Goal: Information Seeking & Learning: Learn about a topic

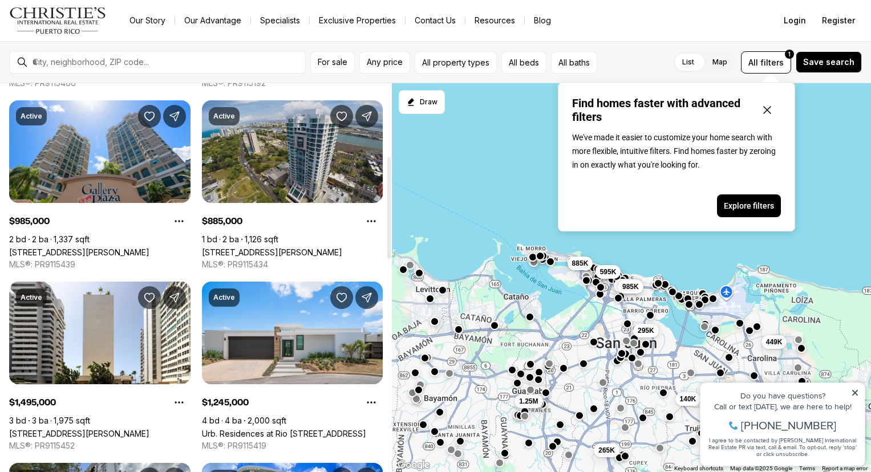
scroll to position [277, 0]
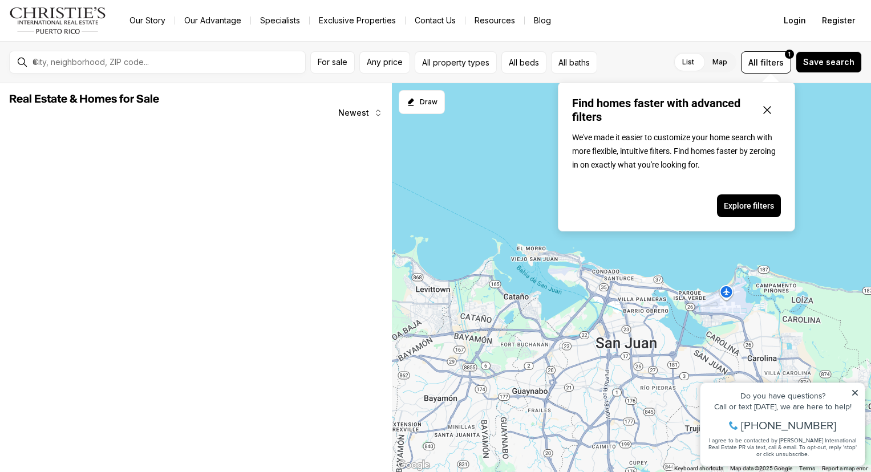
scroll to position [277, 0]
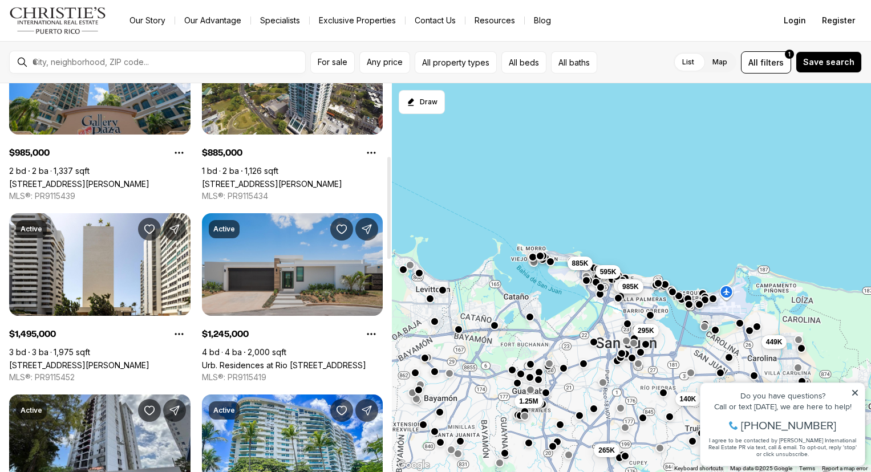
click at [299, 360] on link "Urb. Residences at Rio CALLE GANGES #74, BAYAMON PR, 00956" at bounding box center [284, 365] width 164 height 10
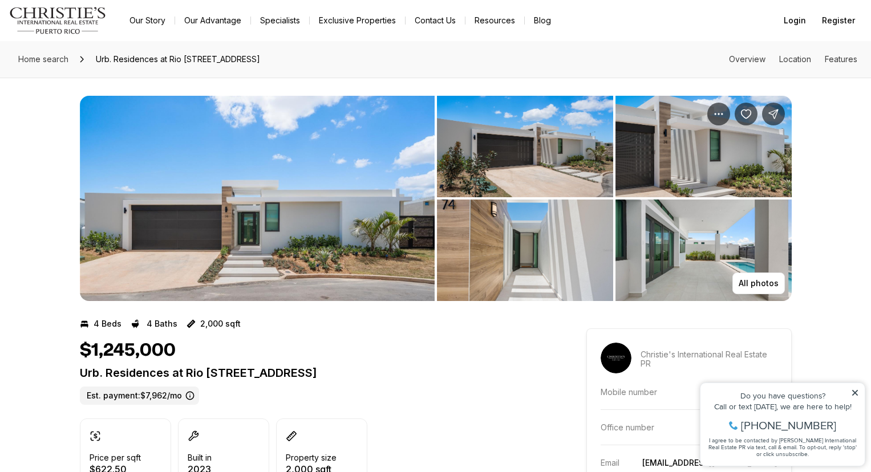
click at [350, 212] on img "View image gallery" at bounding box center [257, 198] width 355 height 205
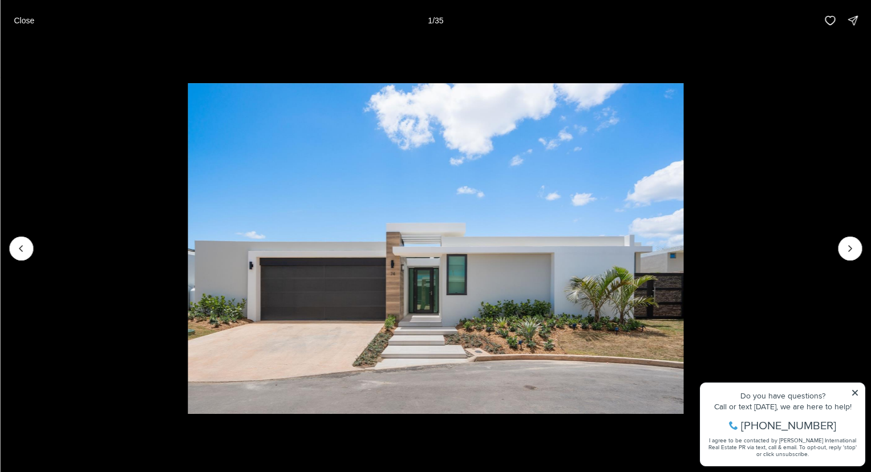
click at [869, 257] on li "1 of 35" at bounding box center [435, 248] width 871 height 415
click at [855, 247] on icon "Next slide" at bounding box center [849, 248] width 11 height 11
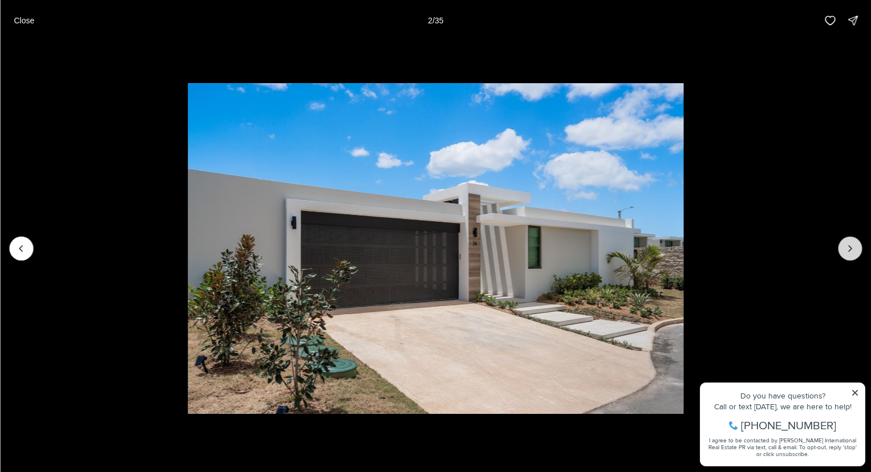
click at [855, 247] on icon "Next slide" at bounding box center [849, 248] width 11 height 11
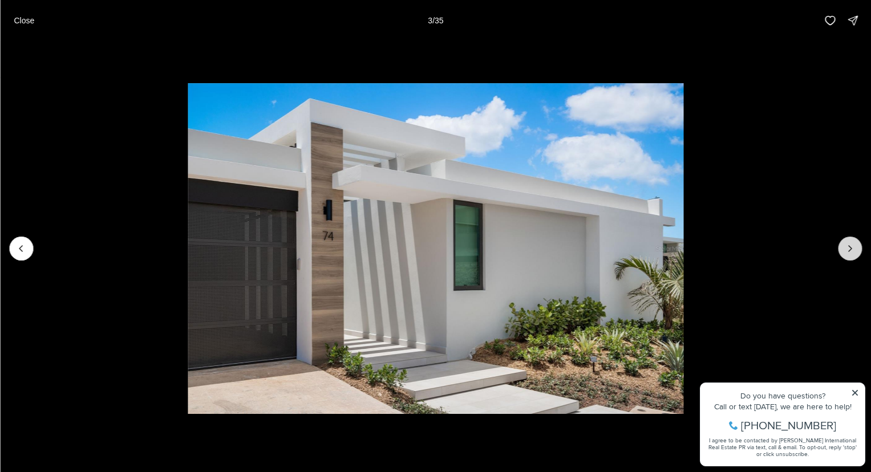
click at [855, 247] on icon "Next slide" at bounding box center [849, 248] width 11 height 11
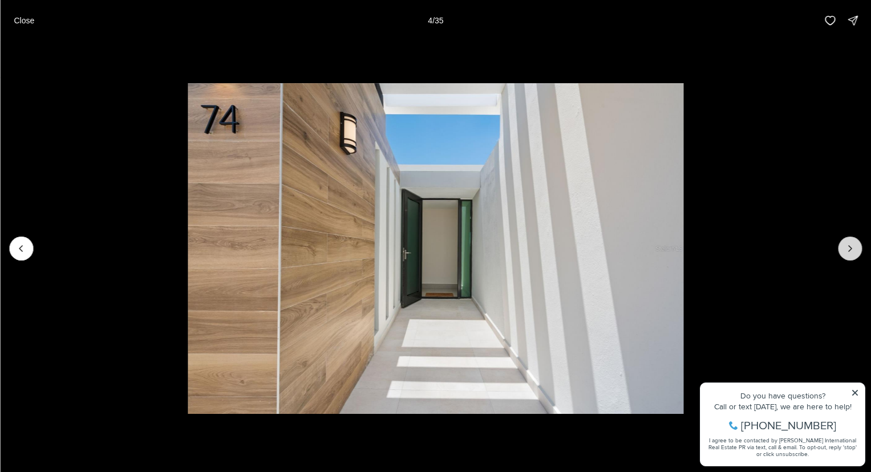
click at [855, 247] on icon "Next slide" at bounding box center [849, 248] width 11 height 11
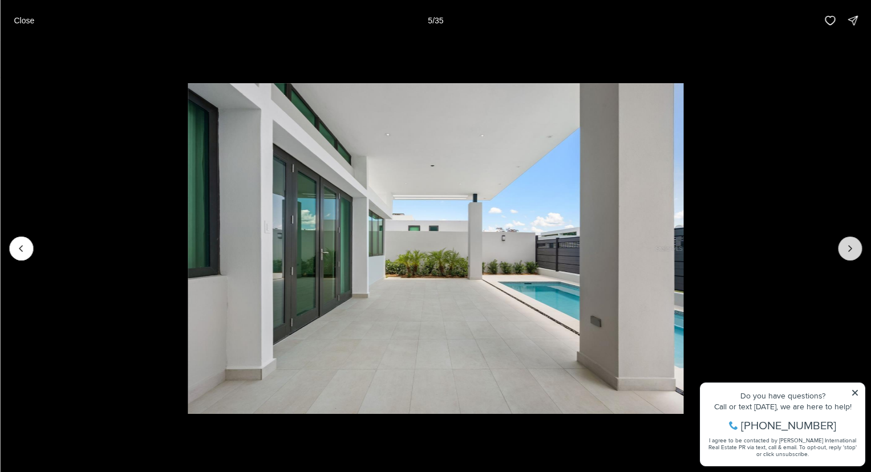
click at [855, 247] on icon "Next slide" at bounding box center [849, 248] width 11 height 11
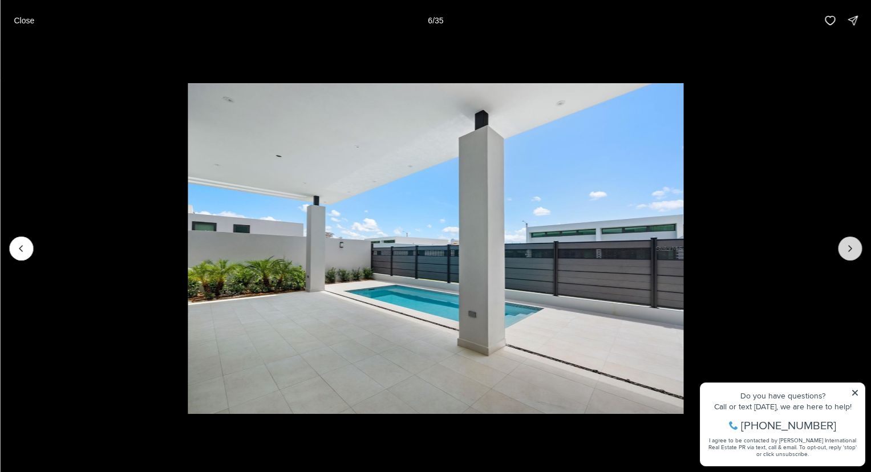
click at [855, 247] on icon "Next slide" at bounding box center [849, 248] width 11 height 11
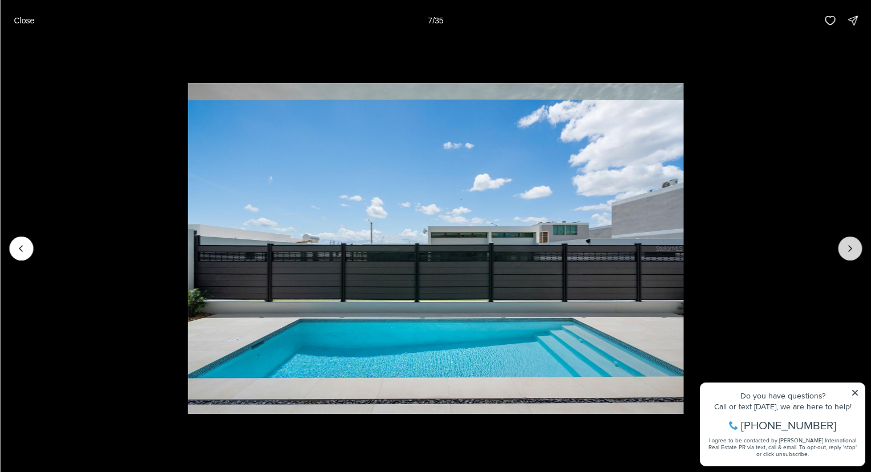
click at [855, 247] on icon "Next slide" at bounding box center [849, 248] width 11 height 11
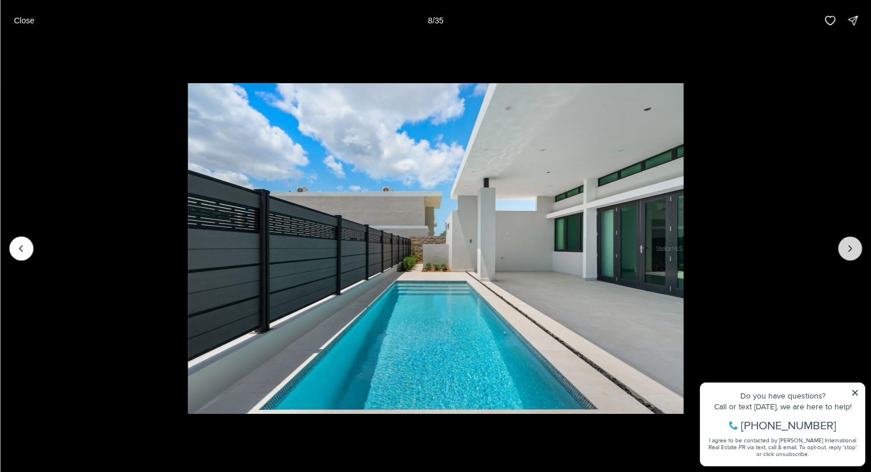
click at [855, 247] on icon "Next slide" at bounding box center [849, 248] width 11 height 11
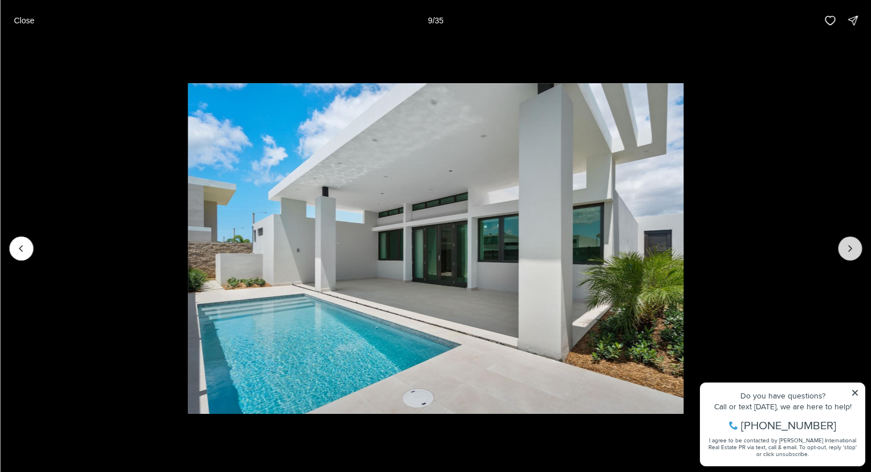
click at [855, 247] on icon "Next slide" at bounding box center [849, 248] width 11 height 11
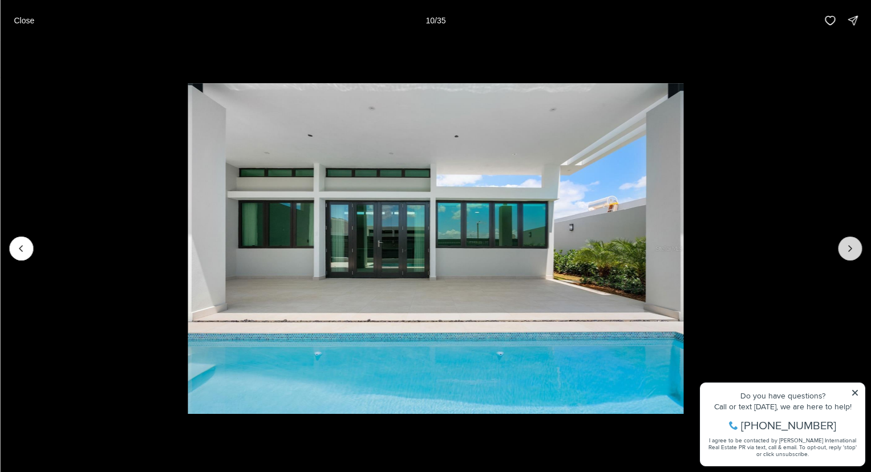
click at [855, 247] on icon "Next slide" at bounding box center [849, 248] width 11 height 11
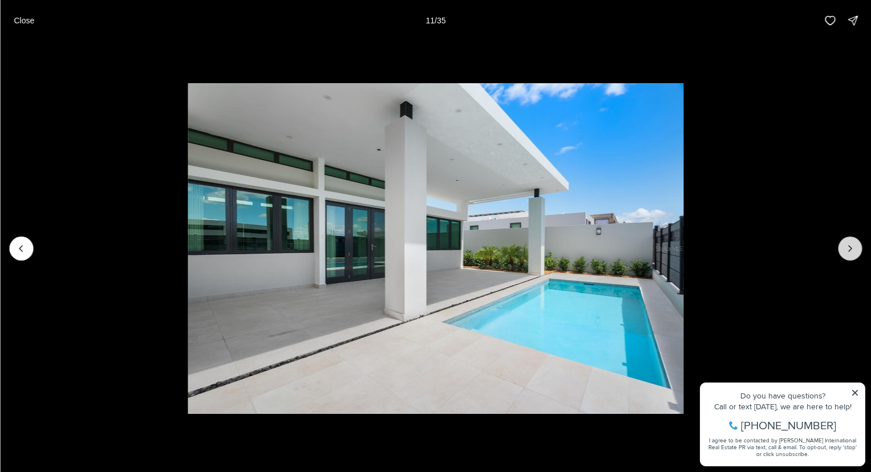
click at [855, 247] on icon "Next slide" at bounding box center [849, 248] width 11 height 11
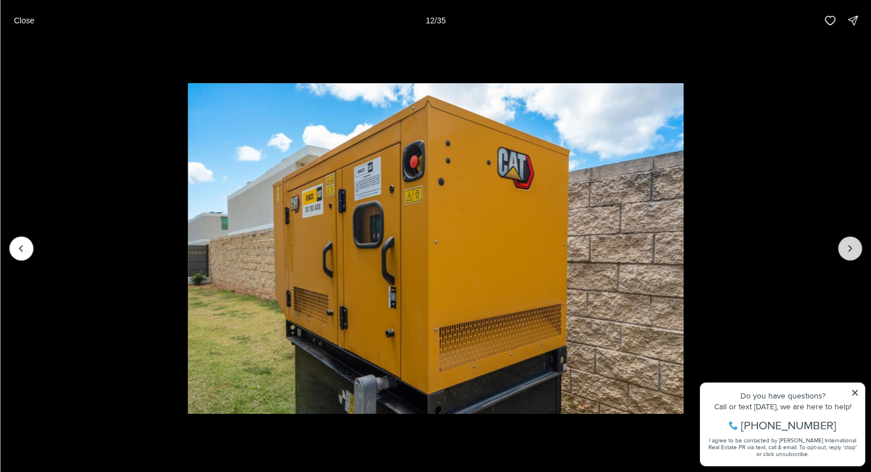
click at [855, 247] on icon "Next slide" at bounding box center [849, 248] width 11 height 11
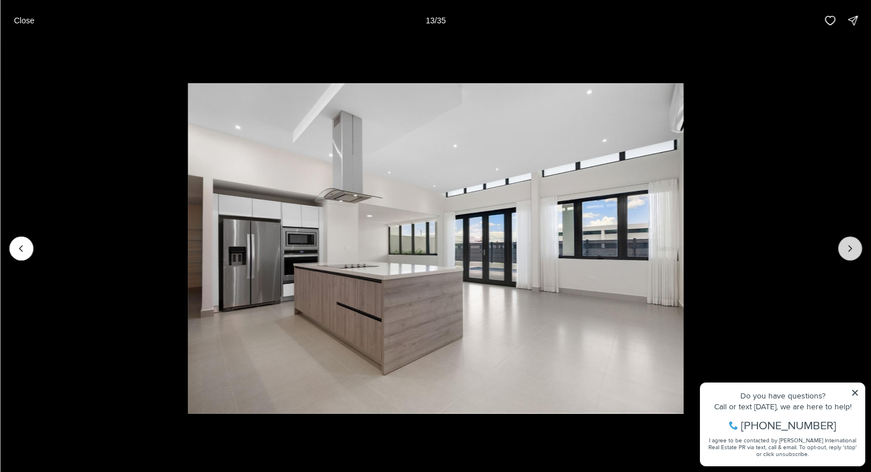
click at [855, 247] on icon "Next slide" at bounding box center [849, 248] width 11 height 11
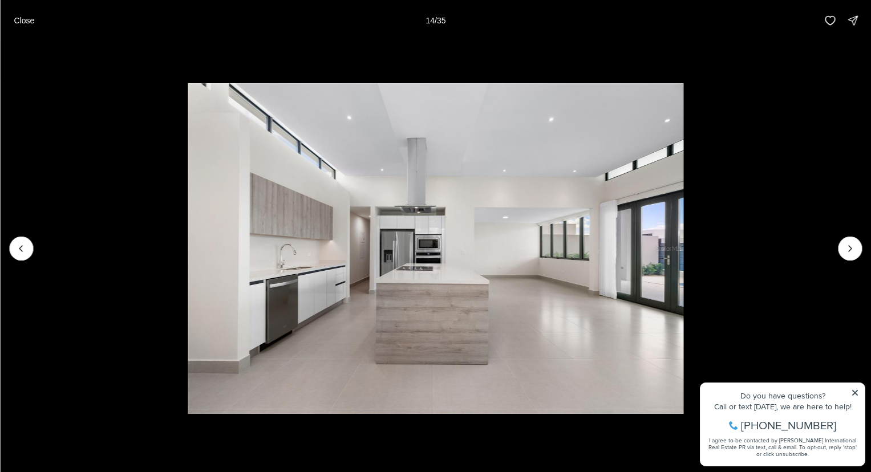
click at [855, 393] on li "14 of 35" at bounding box center [435, 248] width 871 height 415
click at [855, 253] on icon "Next slide" at bounding box center [849, 248] width 11 height 11
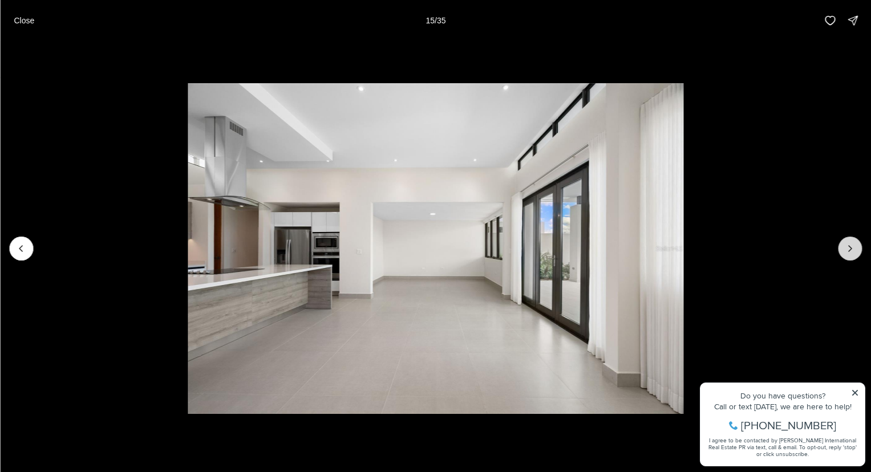
click at [855, 253] on icon "Next slide" at bounding box center [849, 248] width 11 height 11
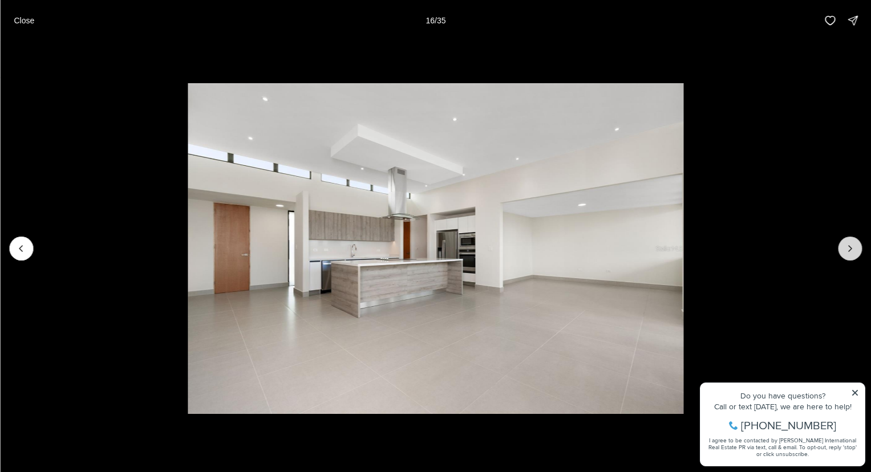
click at [855, 253] on icon "Next slide" at bounding box center [849, 248] width 11 height 11
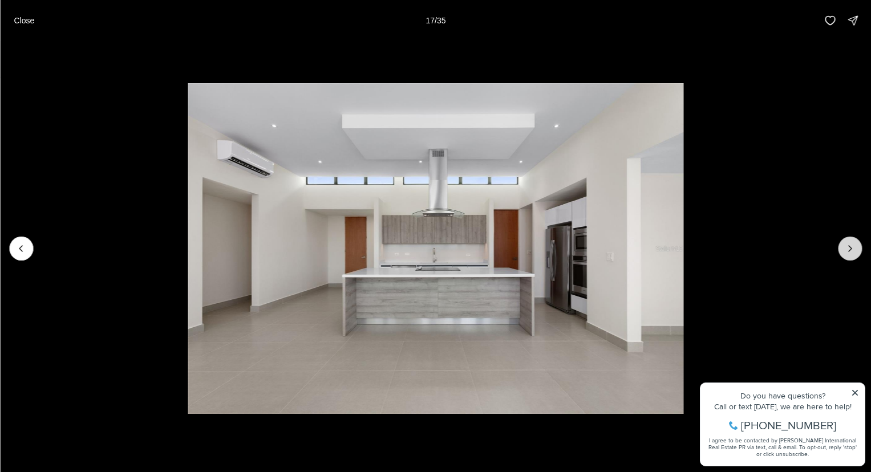
click at [855, 253] on icon "Next slide" at bounding box center [849, 248] width 11 height 11
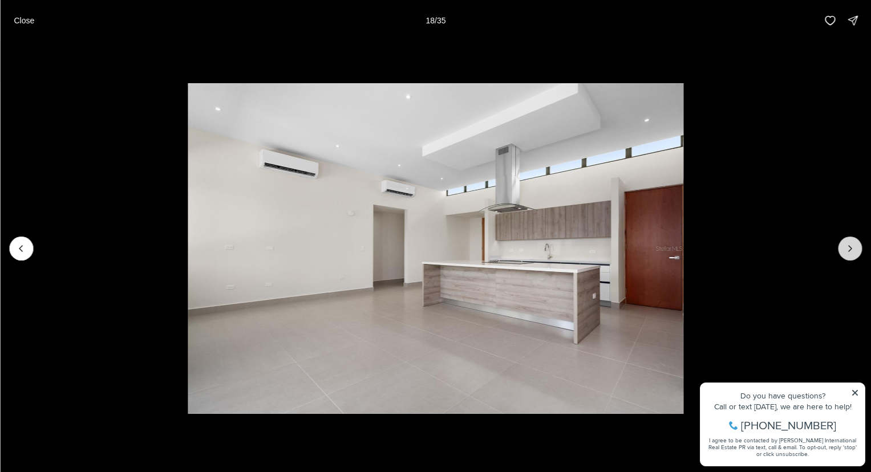
click at [855, 253] on icon "Next slide" at bounding box center [849, 248] width 11 height 11
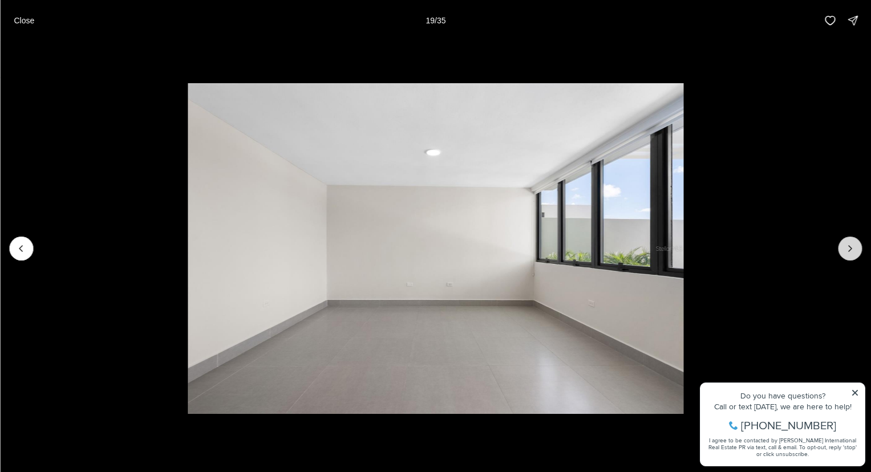
click at [855, 253] on icon "Next slide" at bounding box center [849, 248] width 11 height 11
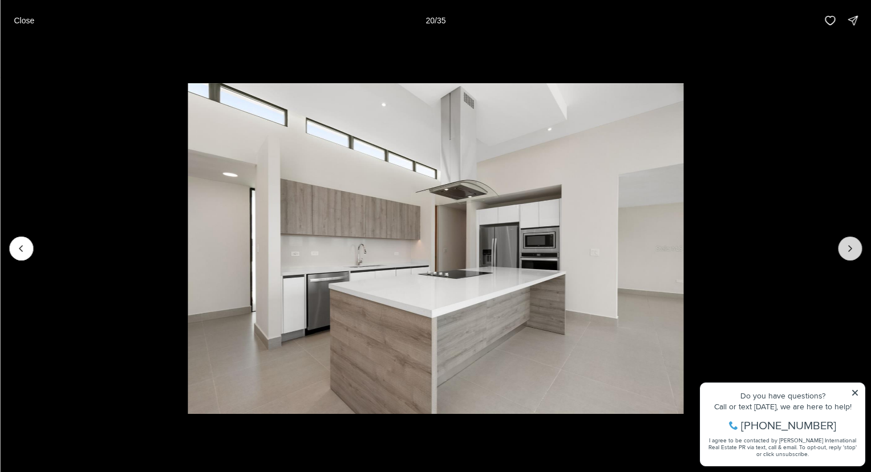
click at [855, 253] on icon "Next slide" at bounding box center [849, 248] width 11 height 11
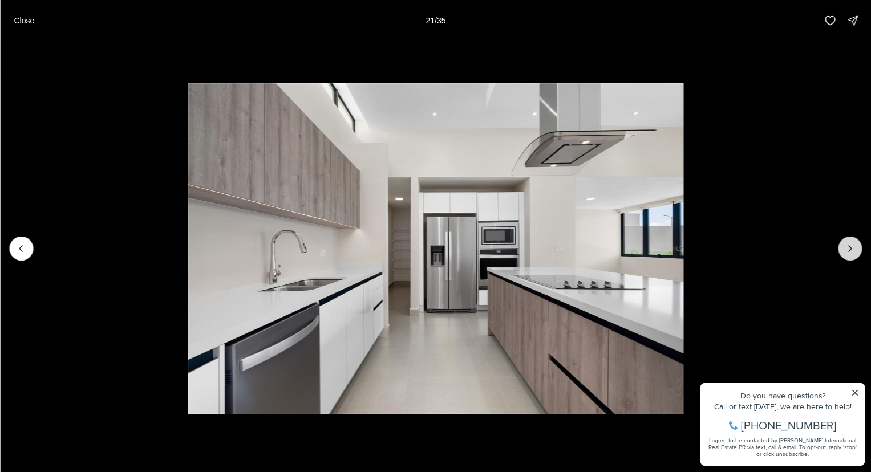
click at [855, 253] on icon "Next slide" at bounding box center [849, 248] width 11 height 11
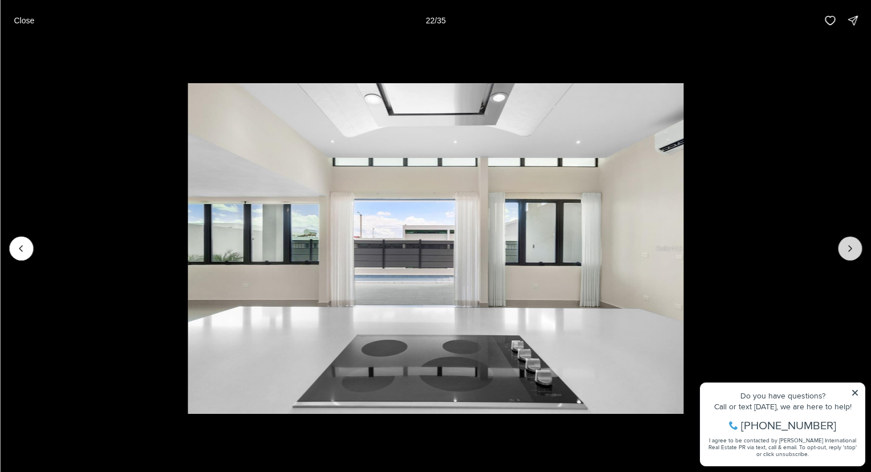
click at [855, 253] on icon "Next slide" at bounding box center [849, 248] width 11 height 11
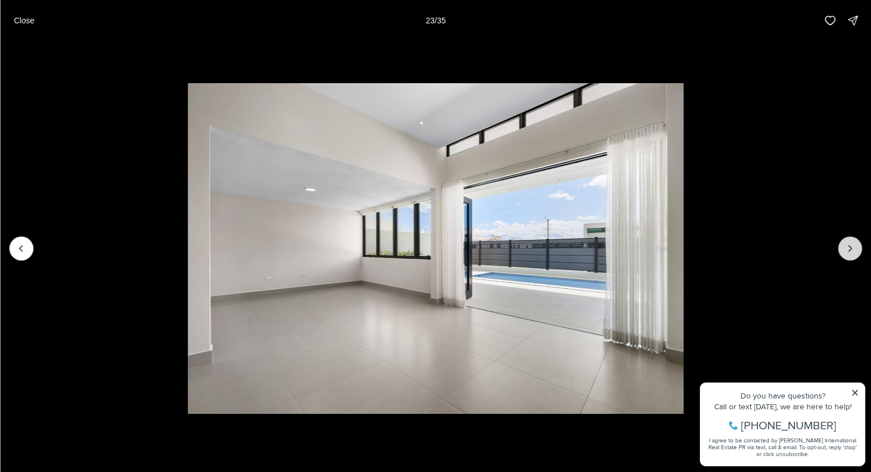
click at [855, 253] on icon "Next slide" at bounding box center [849, 248] width 11 height 11
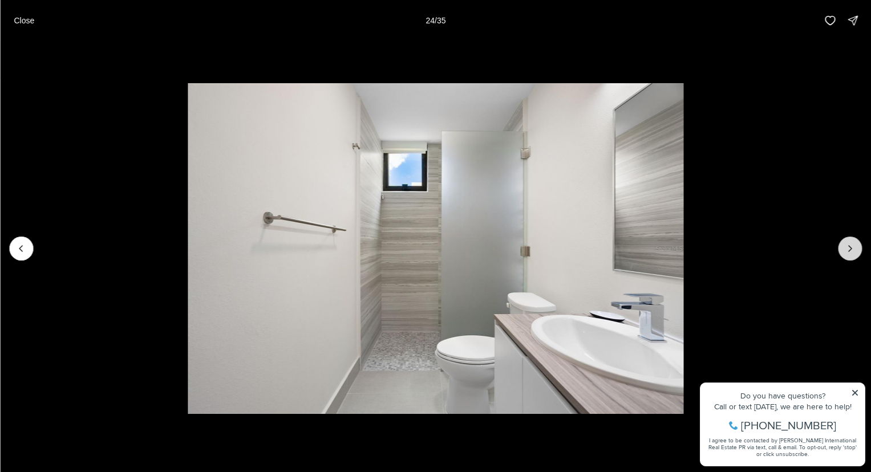
click at [855, 253] on icon "Next slide" at bounding box center [849, 248] width 11 height 11
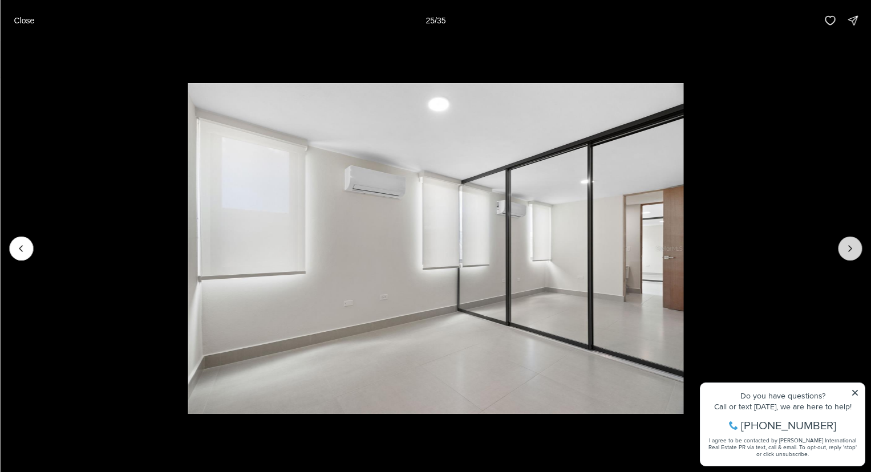
click at [855, 253] on icon "Next slide" at bounding box center [849, 248] width 11 height 11
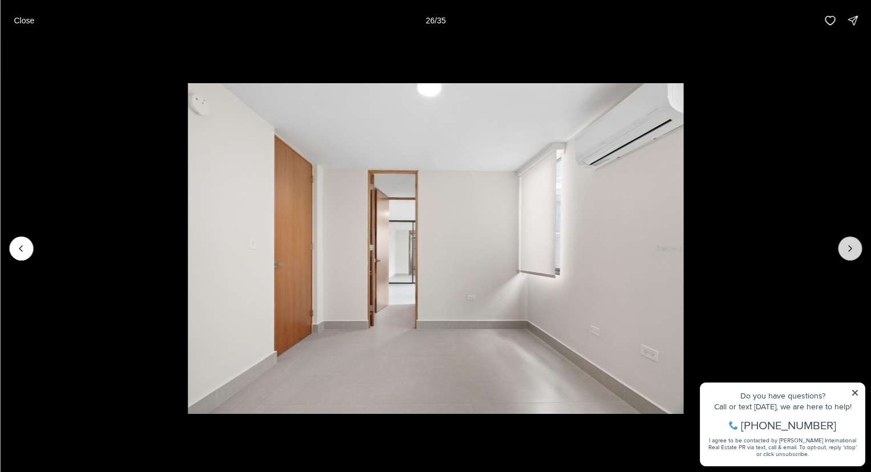
click at [855, 253] on icon "Next slide" at bounding box center [849, 248] width 11 height 11
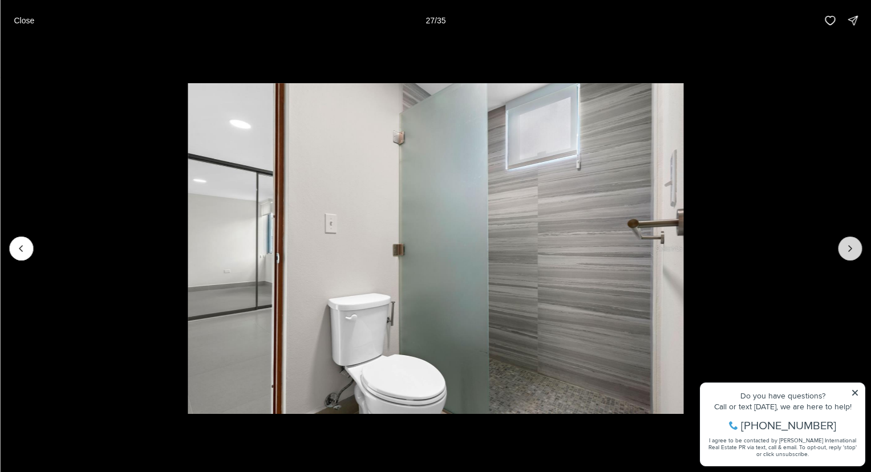
click at [855, 253] on icon "Next slide" at bounding box center [849, 248] width 11 height 11
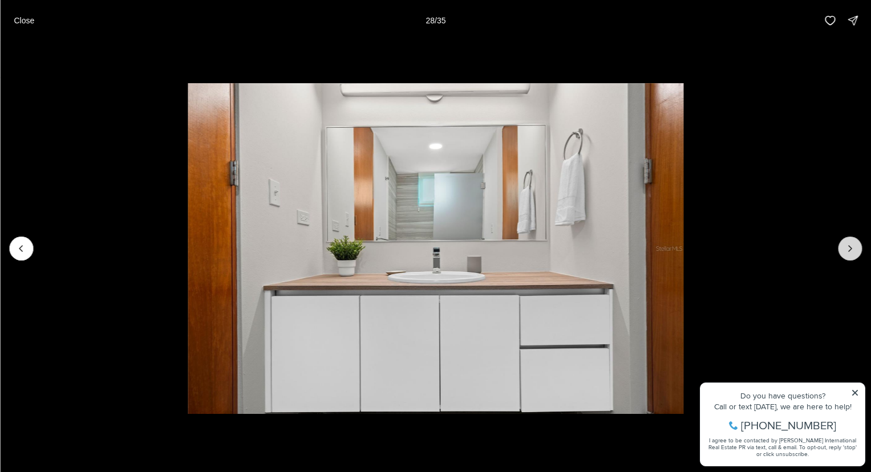
click at [855, 253] on icon "Next slide" at bounding box center [849, 248] width 11 height 11
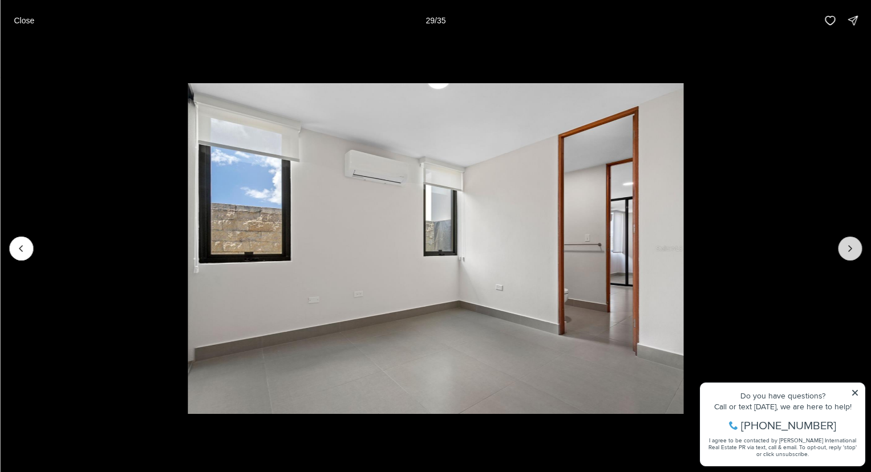
click at [855, 253] on icon "Next slide" at bounding box center [849, 248] width 11 height 11
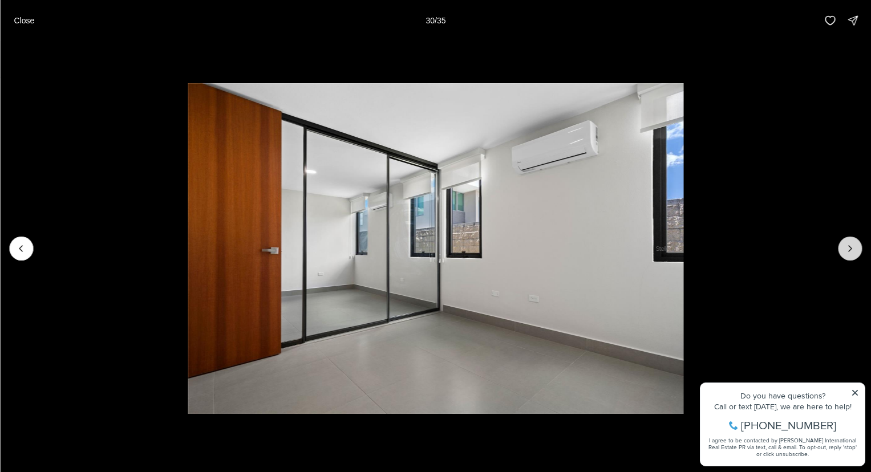
click at [855, 253] on icon "Next slide" at bounding box center [849, 248] width 11 height 11
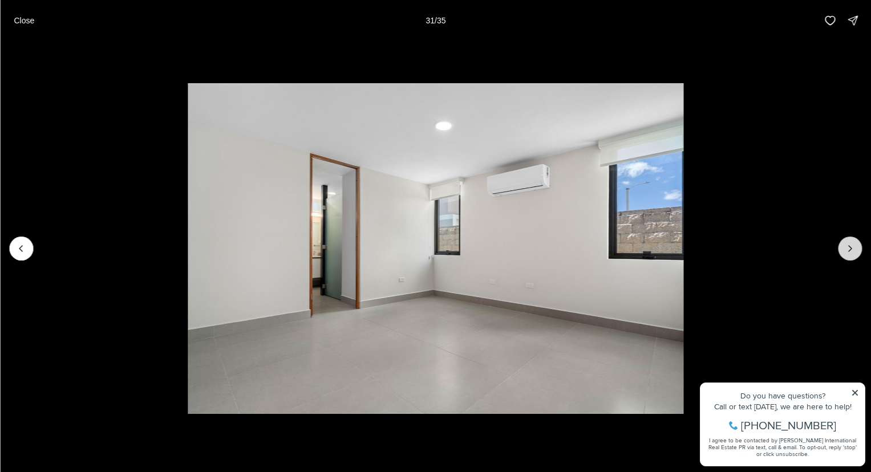
click at [855, 253] on icon "Next slide" at bounding box center [849, 248] width 11 height 11
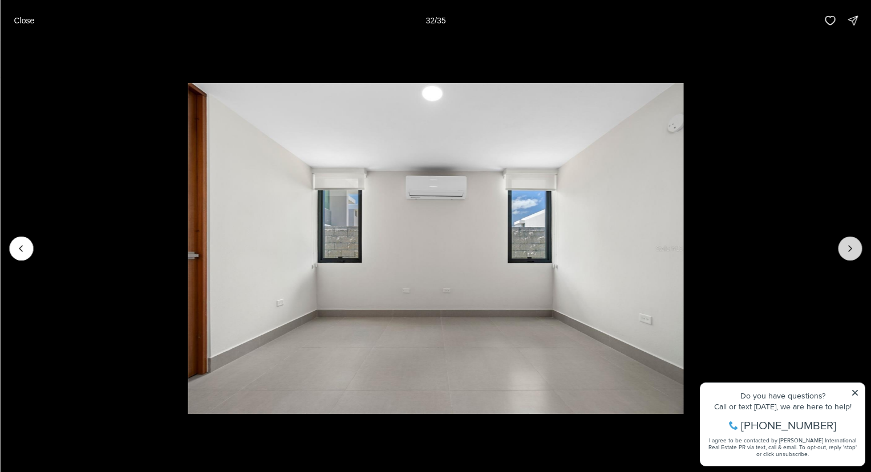
click at [855, 253] on icon "Next slide" at bounding box center [849, 248] width 11 height 11
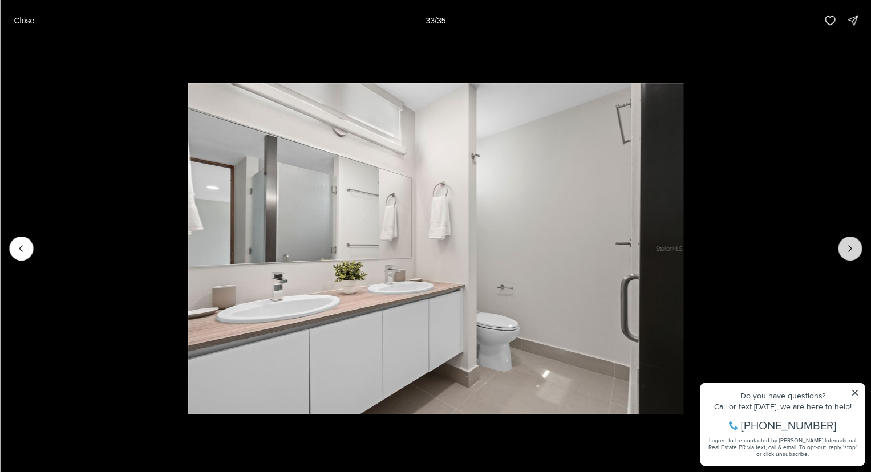
click at [855, 253] on icon "Next slide" at bounding box center [849, 248] width 11 height 11
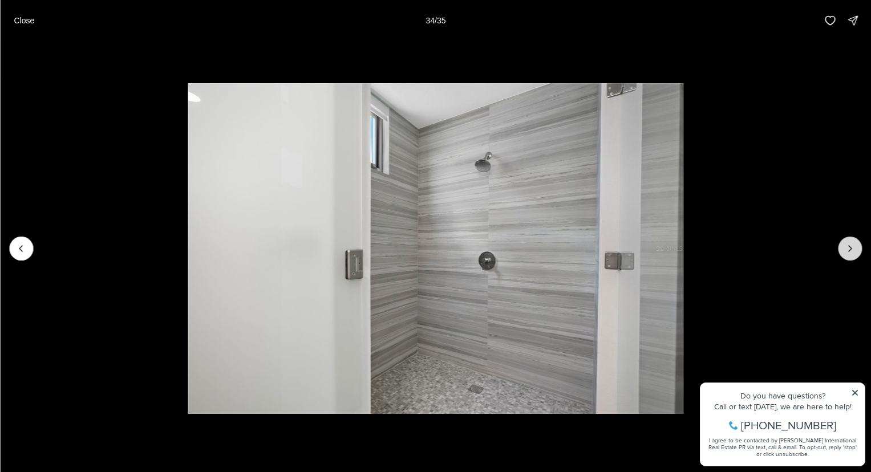
click at [855, 253] on icon "Next slide" at bounding box center [849, 248] width 11 height 11
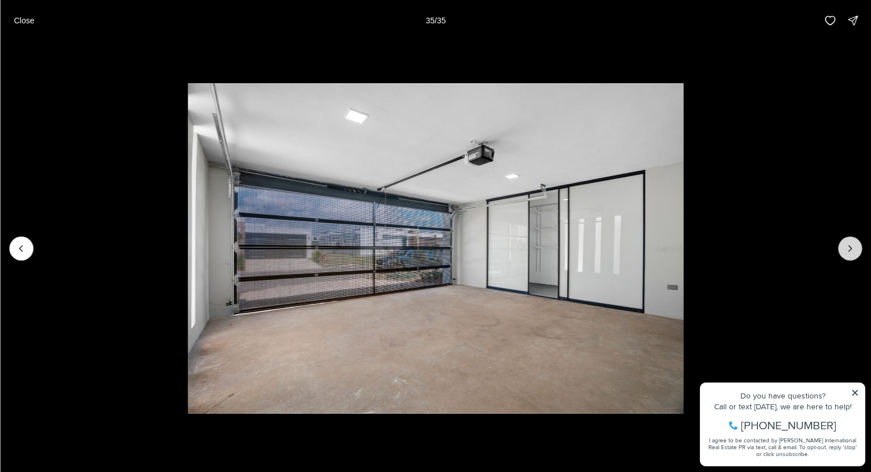
click at [855, 253] on div at bounding box center [850, 249] width 24 height 24
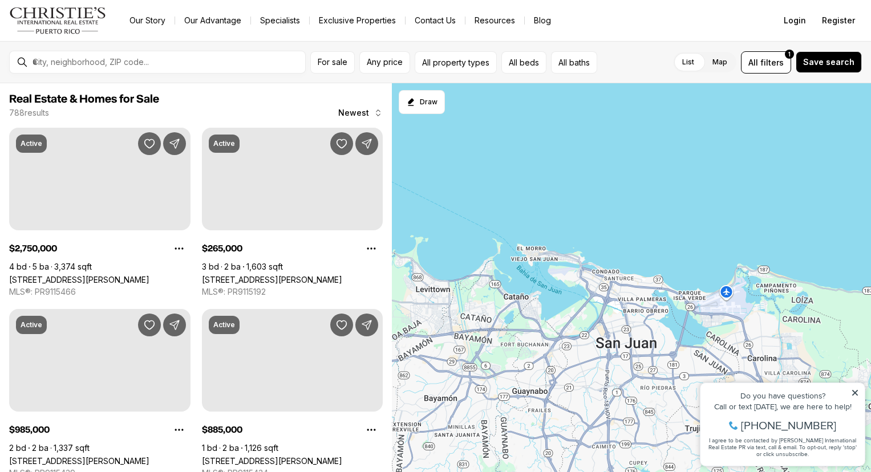
scroll to position [277, 0]
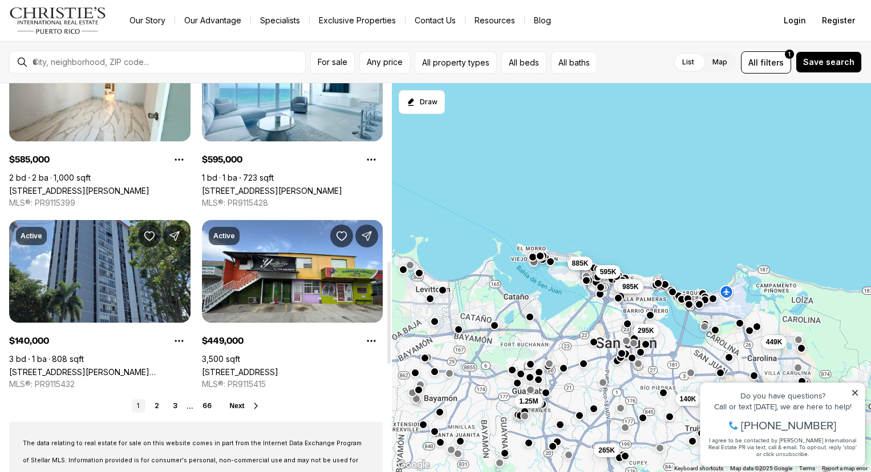
scroll to position [818, 0]
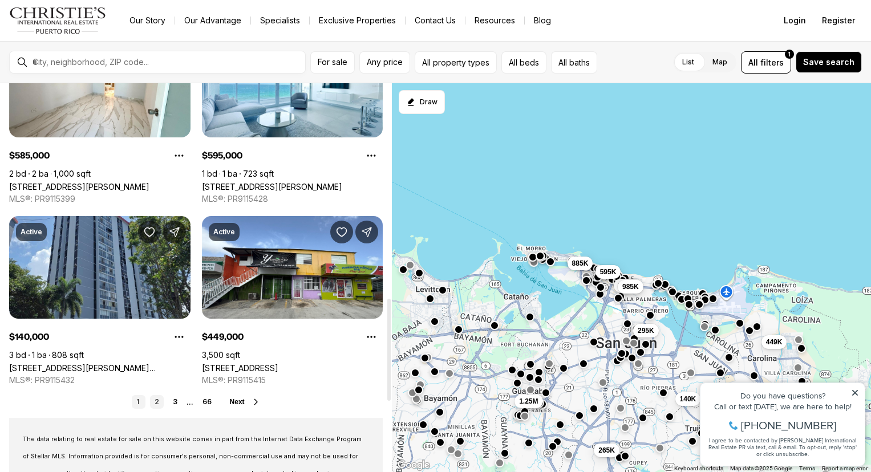
click at [158, 404] on link "2" at bounding box center [157, 402] width 14 height 14
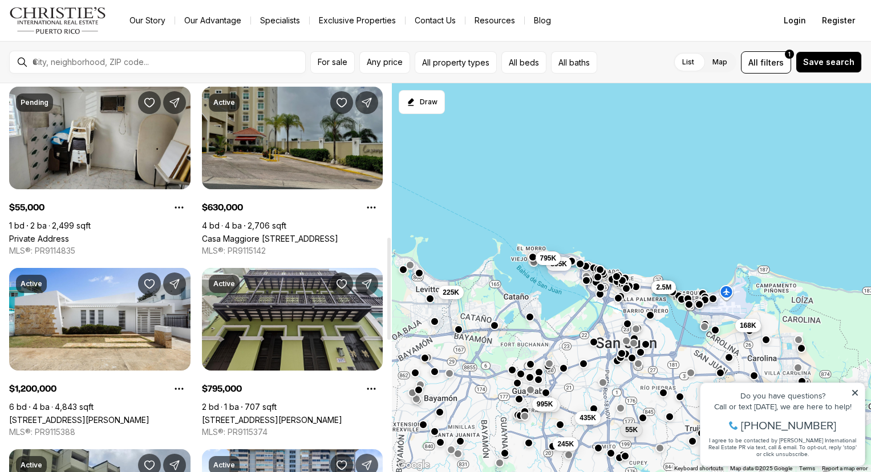
scroll to position [586, 0]
click at [338, 233] on link "Casa Maggiore [STREET_ADDRESS]" at bounding box center [270, 238] width 136 height 10
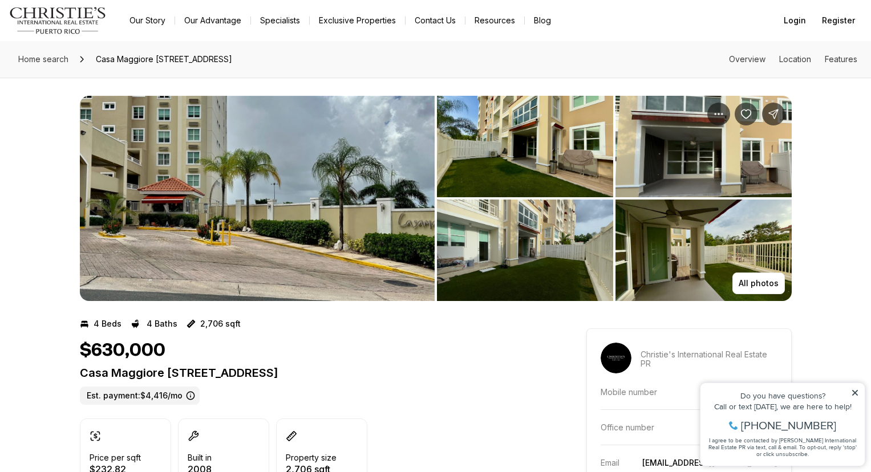
click at [358, 212] on img "View image gallery" at bounding box center [257, 198] width 355 height 205
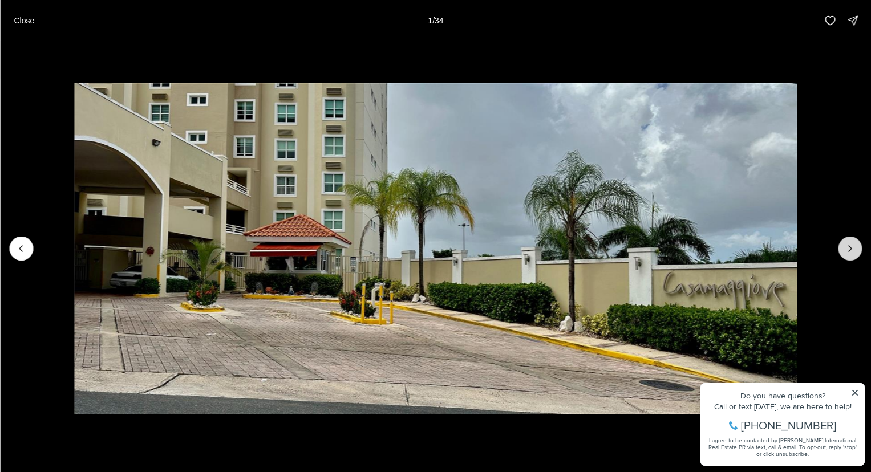
click at [854, 249] on icon "Next slide" at bounding box center [849, 248] width 11 height 11
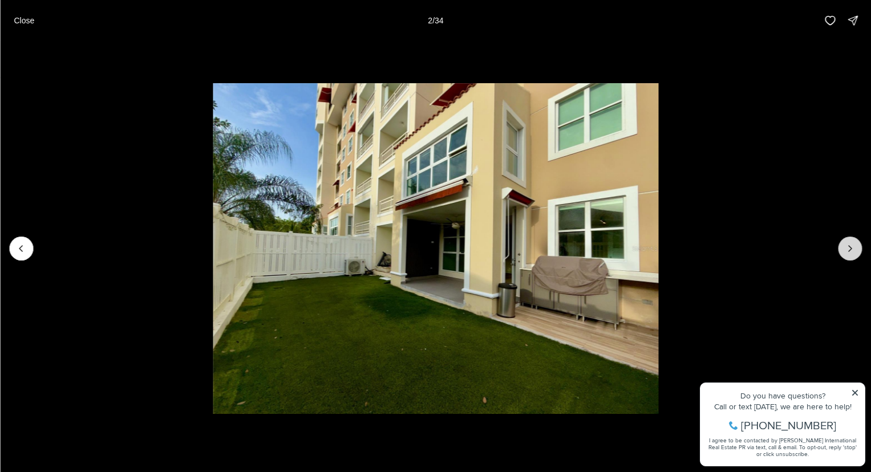
click at [854, 249] on icon "Next slide" at bounding box center [849, 248] width 11 height 11
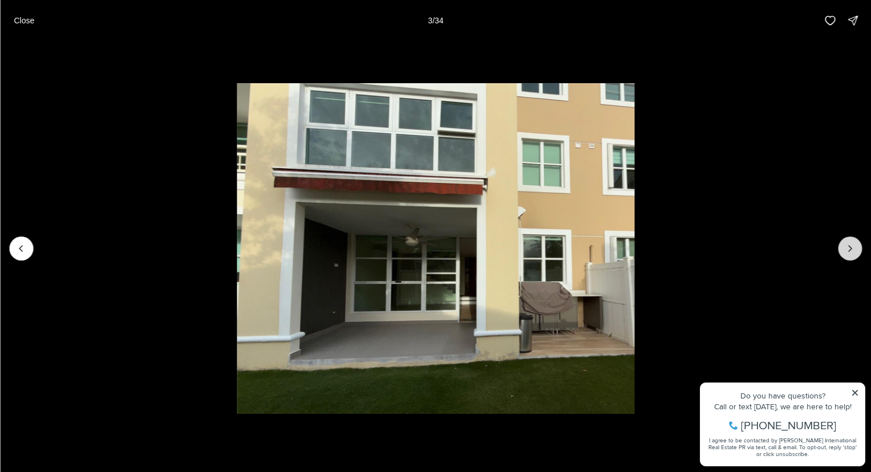
click at [854, 249] on icon "Next slide" at bounding box center [849, 248] width 11 height 11
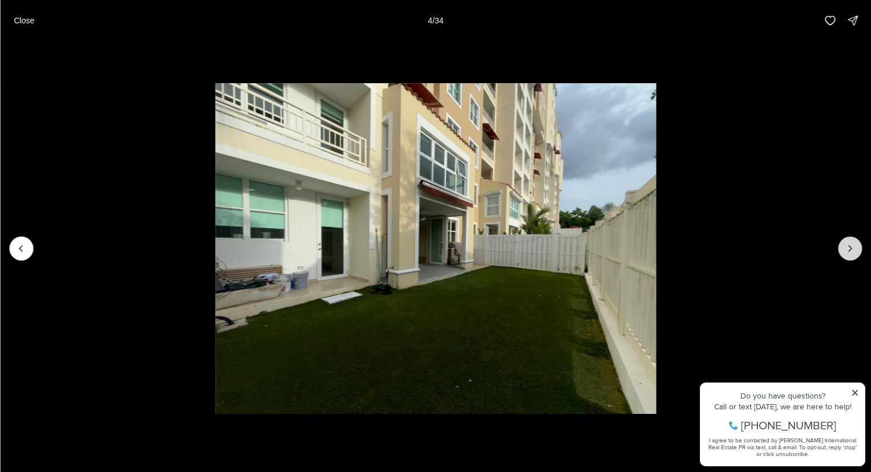
click at [854, 249] on icon "Next slide" at bounding box center [849, 248] width 11 height 11
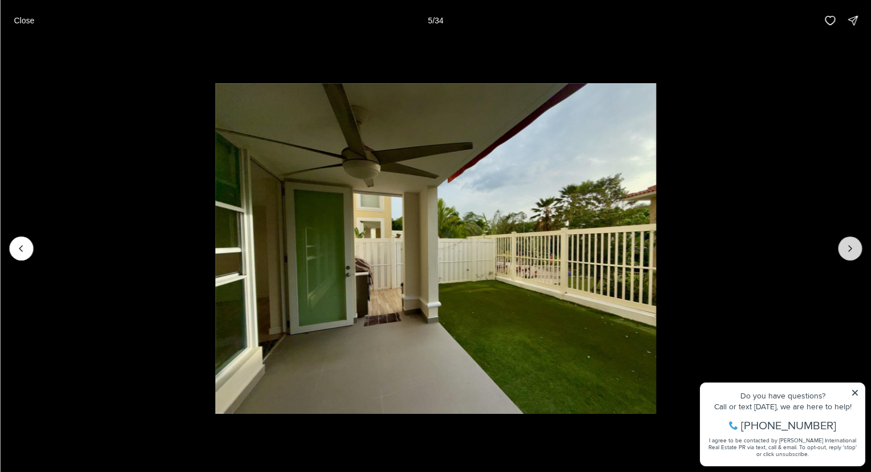
click at [854, 249] on icon "Next slide" at bounding box center [849, 248] width 11 height 11
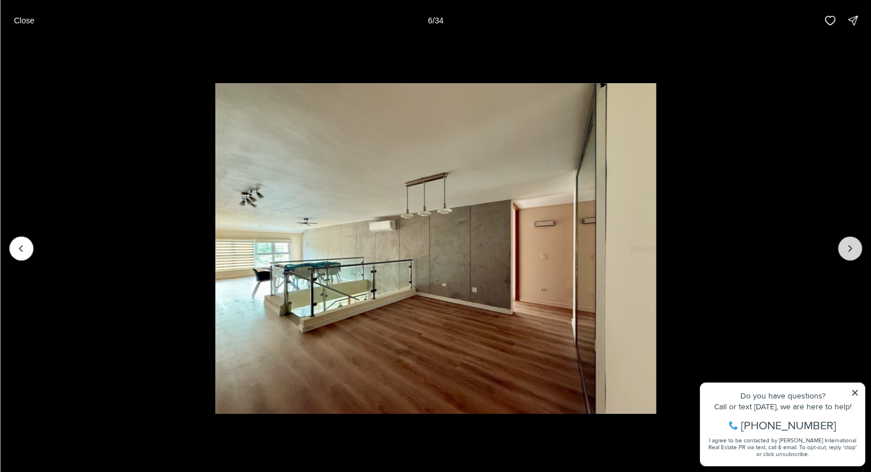
click at [854, 249] on icon "Next slide" at bounding box center [849, 248] width 11 height 11
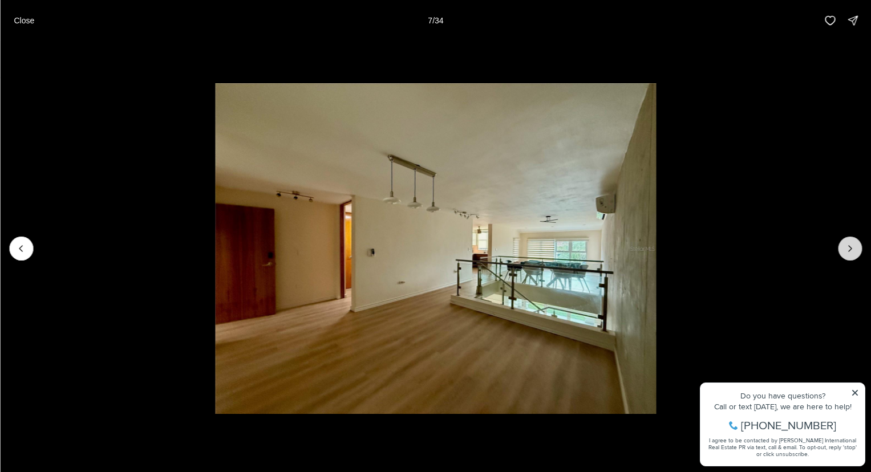
click at [854, 249] on icon "Next slide" at bounding box center [849, 248] width 11 height 11
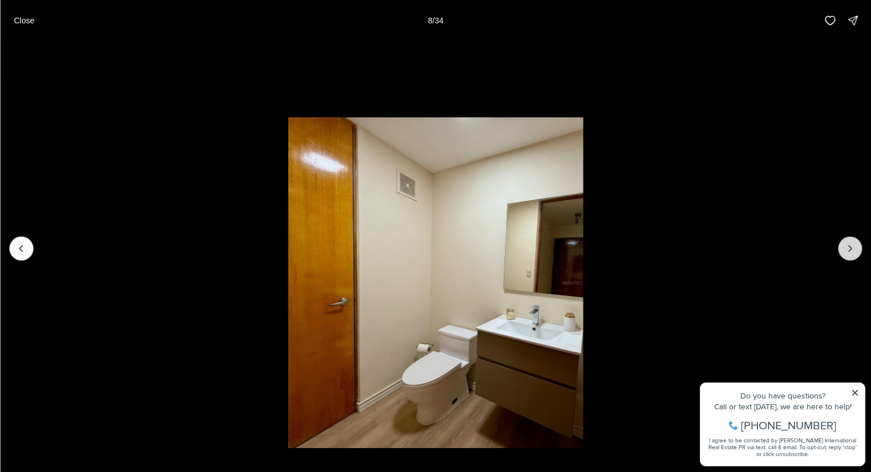
click at [854, 249] on icon "Next slide" at bounding box center [849, 248] width 11 height 11
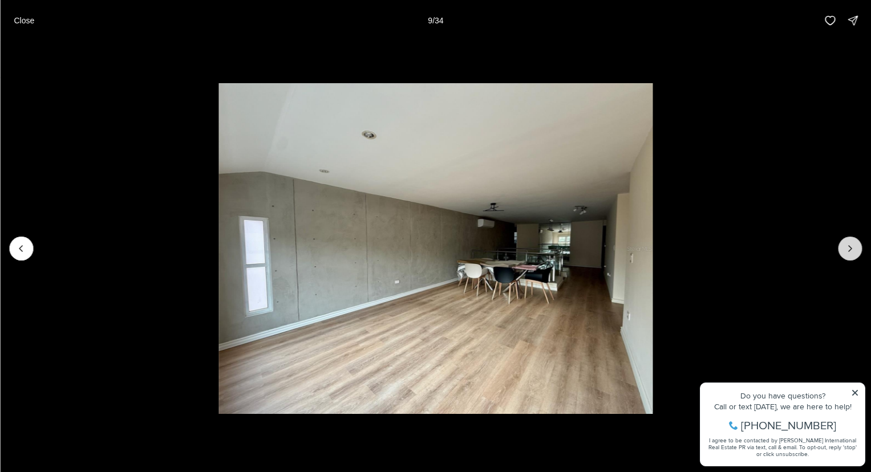
click at [854, 249] on icon "Next slide" at bounding box center [849, 248] width 11 height 11
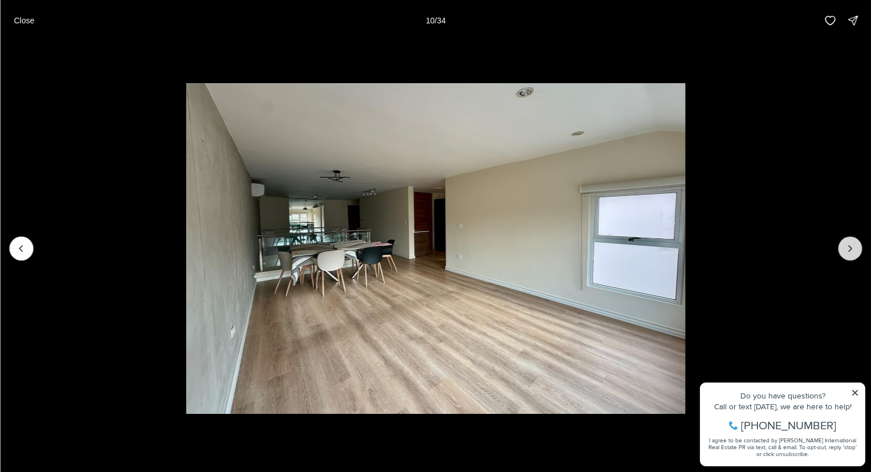
click at [854, 249] on icon "Next slide" at bounding box center [849, 248] width 11 height 11
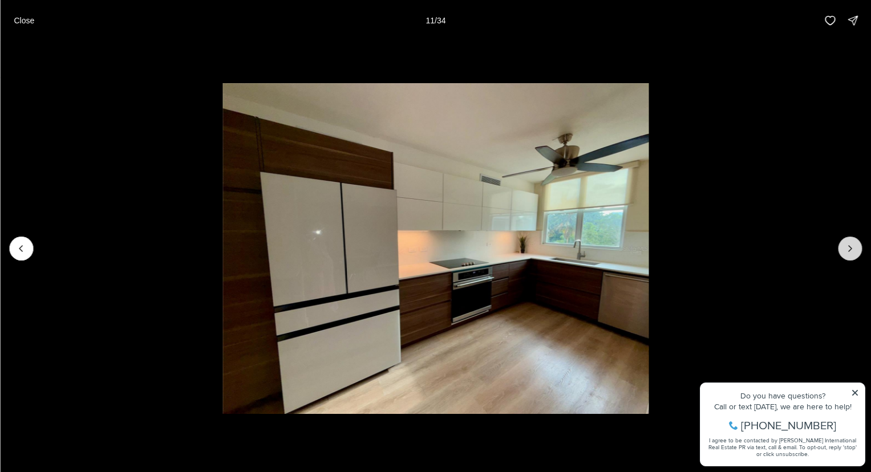
click at [854, 249] on icon "Next slide" at bounding box center [849, 248] width 11 height 11
